Goal: Book appointment/travel/reservation

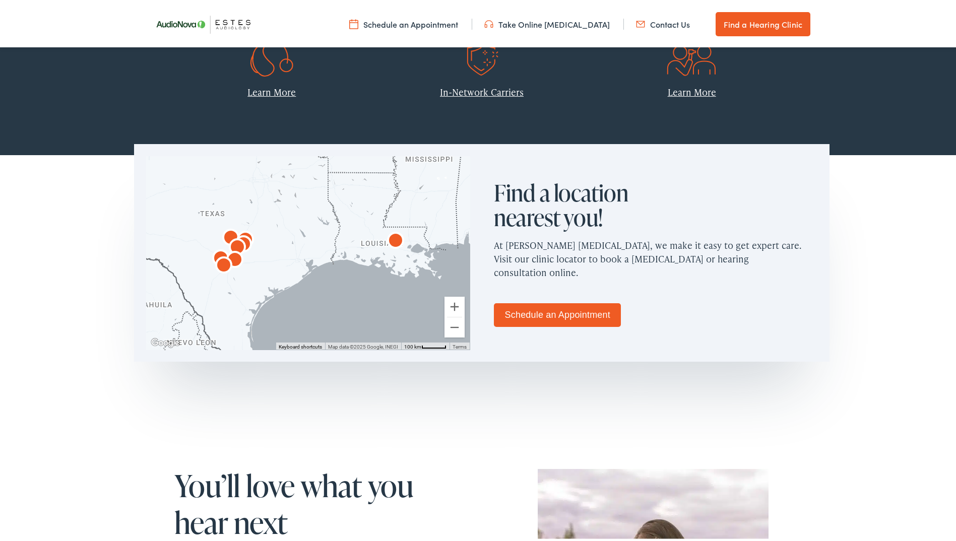
scroll to position [605, 0]
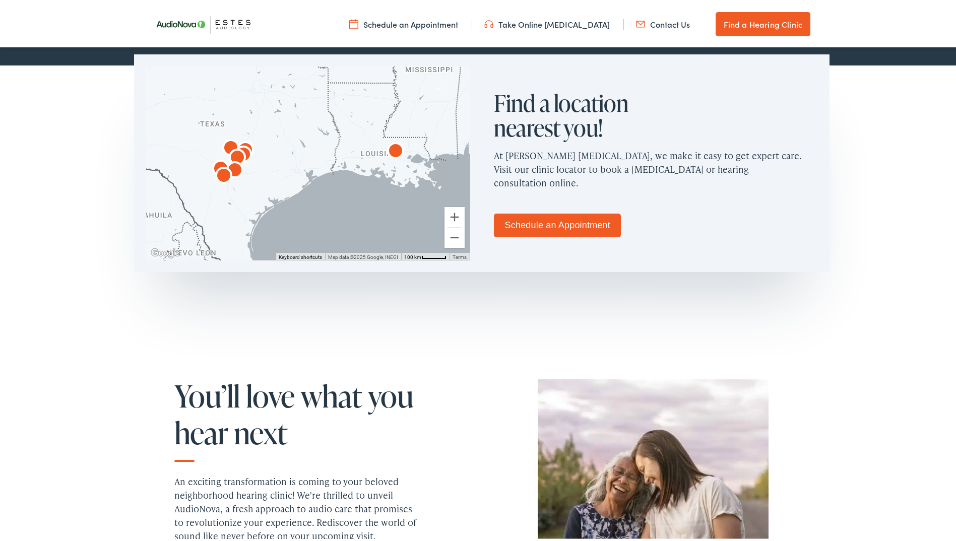
click at [590, 223] on link "Schedule an Appointment" at bounding box center [557, 224] width 127 height 24
click at [333, 175] on div at bounding box center [308, 162] width 324 height 194
click at [460, 216] on button "Zoom in" at bounding box center [455, 215] width 20 height 20
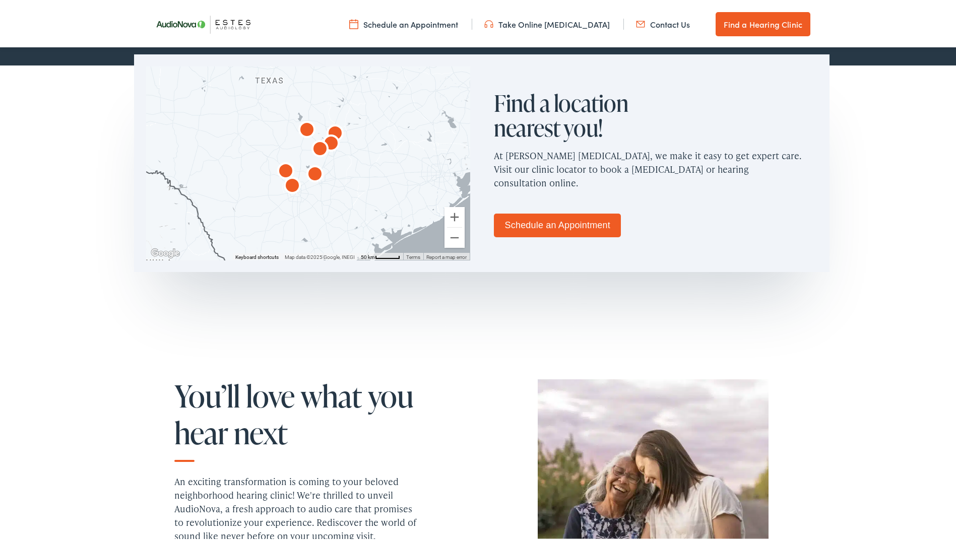
drag, startPoint x: 206, startPoint y: 148, endPoint x: 380, endPoint y: 147, distance: 174.4
click at [375, 146] on div at bounding box center [308, 162] width 324 height 194
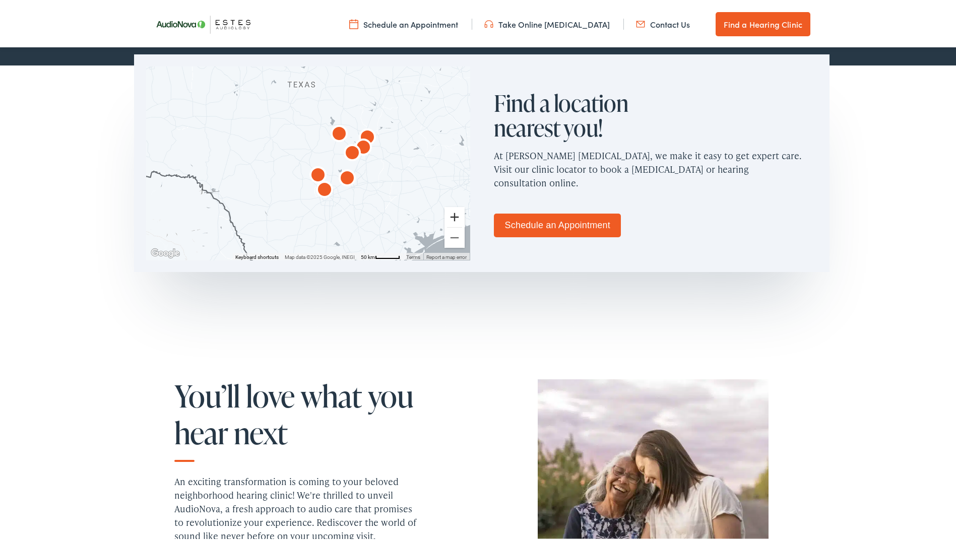
click at [445, 221] on button "Zoom in" at bounding box center [455, 215] width 20 height 20
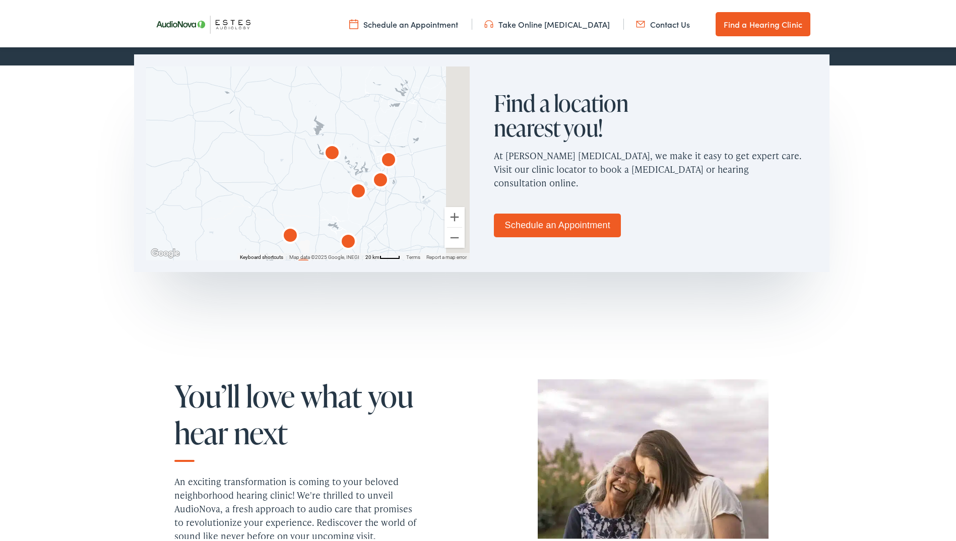
drag, startPoint x: 416, startPoint y: 194, endPoint x: 386, endPoint y: 222, distance: 41.4
click at [386, 222] on div at bounding box center [308, 162] width 324 height 194
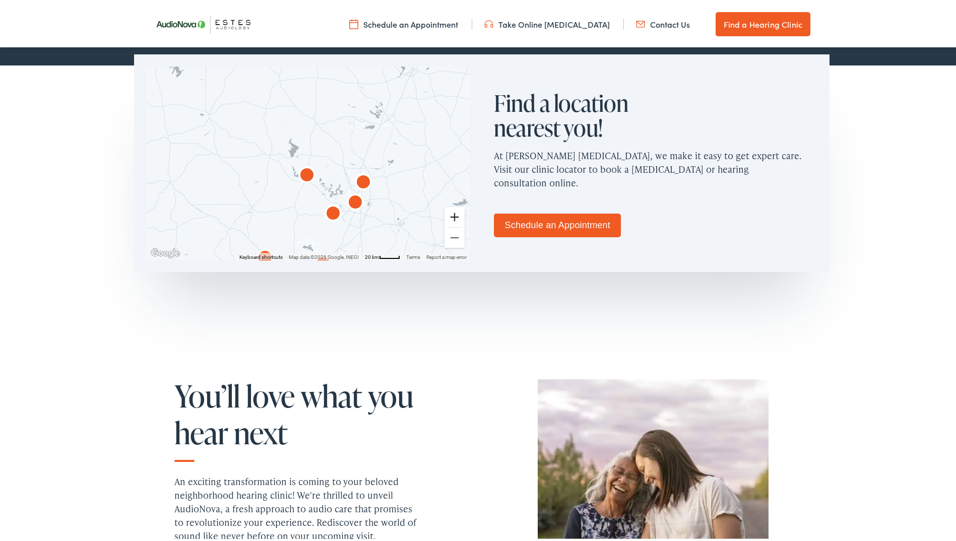
click at [457, 215] on button "Zoom in" at bounding box center [455, 215] width 20 height 20
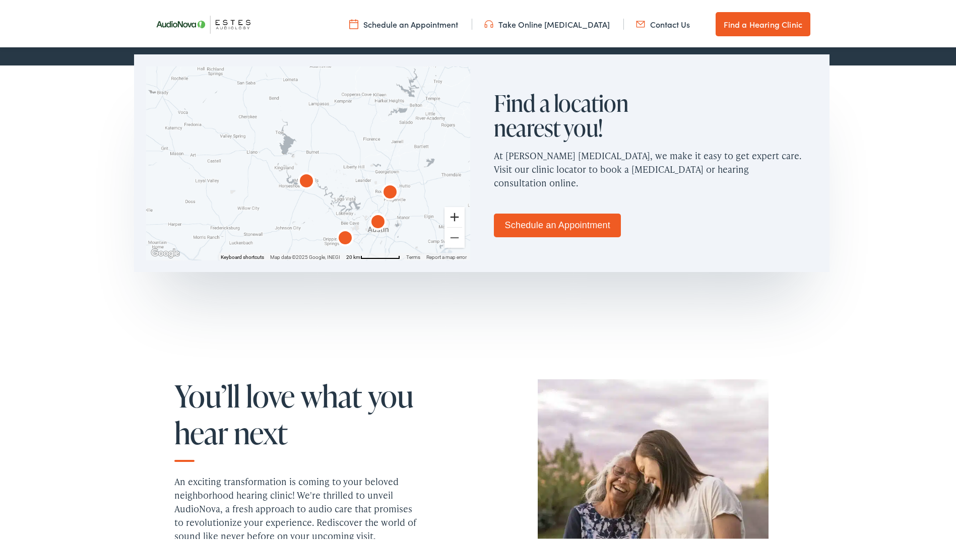
click at [457, 215] on button "Zoom in" at bounding box center [455, 215] width 20 height 20
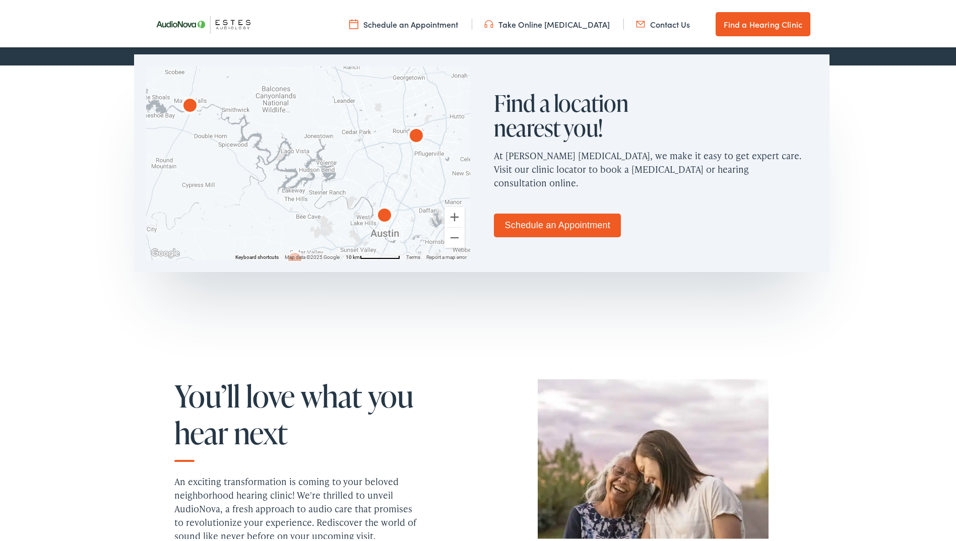
drag, startPoint x: 369, startPoint y: 217, endPoint x: 253, endPoint y: 105, distance: 161.1
click at [253, 105] on div at bounding box center [308, 162] width 324 height 194
click at [382, 211] on img "AudioNova" at bounding box center [383, 210] width 24 height 24
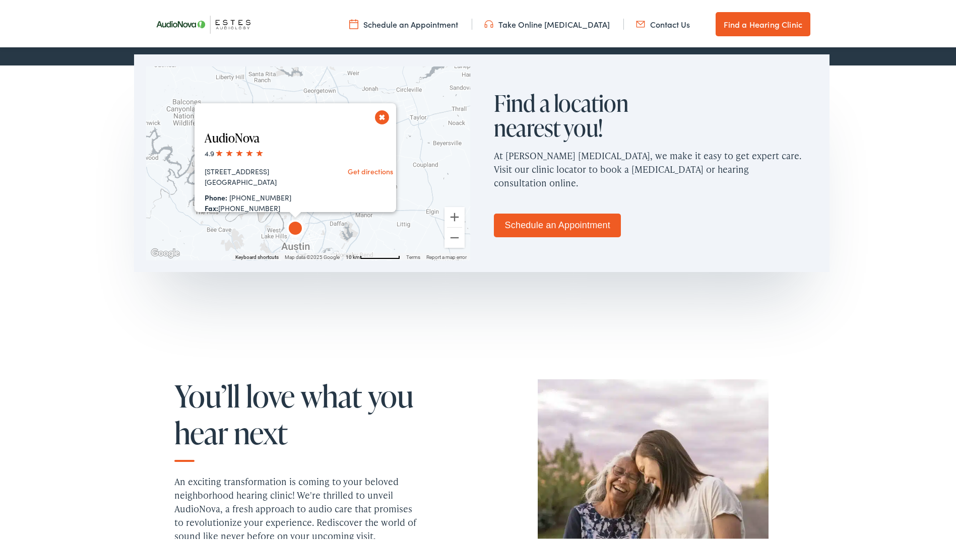
scroll to position [50, 0]
drag, startPoint x: 264, startPoint y: 155, endPoint x: 218, endPoint y: 155, distance: 46.4
click at [218, 155] on div "Fax: [PHONE_NUMBER]" at bounding box center [262, 156] width 114 height 11
drag, startPoint x: 218, startPoint y: 155, endPoint x: 247, endPoint y: 162, distance: 30.1
copy div "[PHONE_NUMBER]"
